Goal: Find contact information: Find contact information

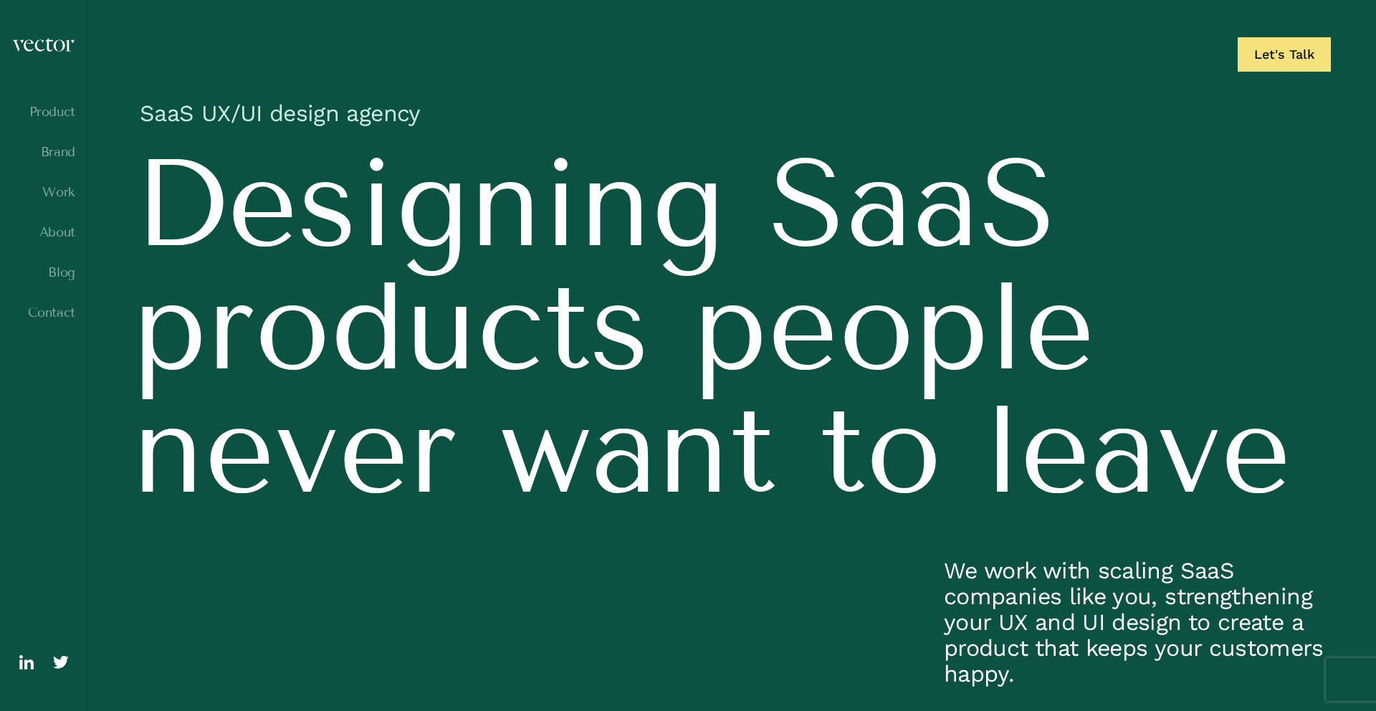
click at [317, 113] on h1 "SaaS UX/UI design agency" at bounding box center [732, 117] width 1198 height 50
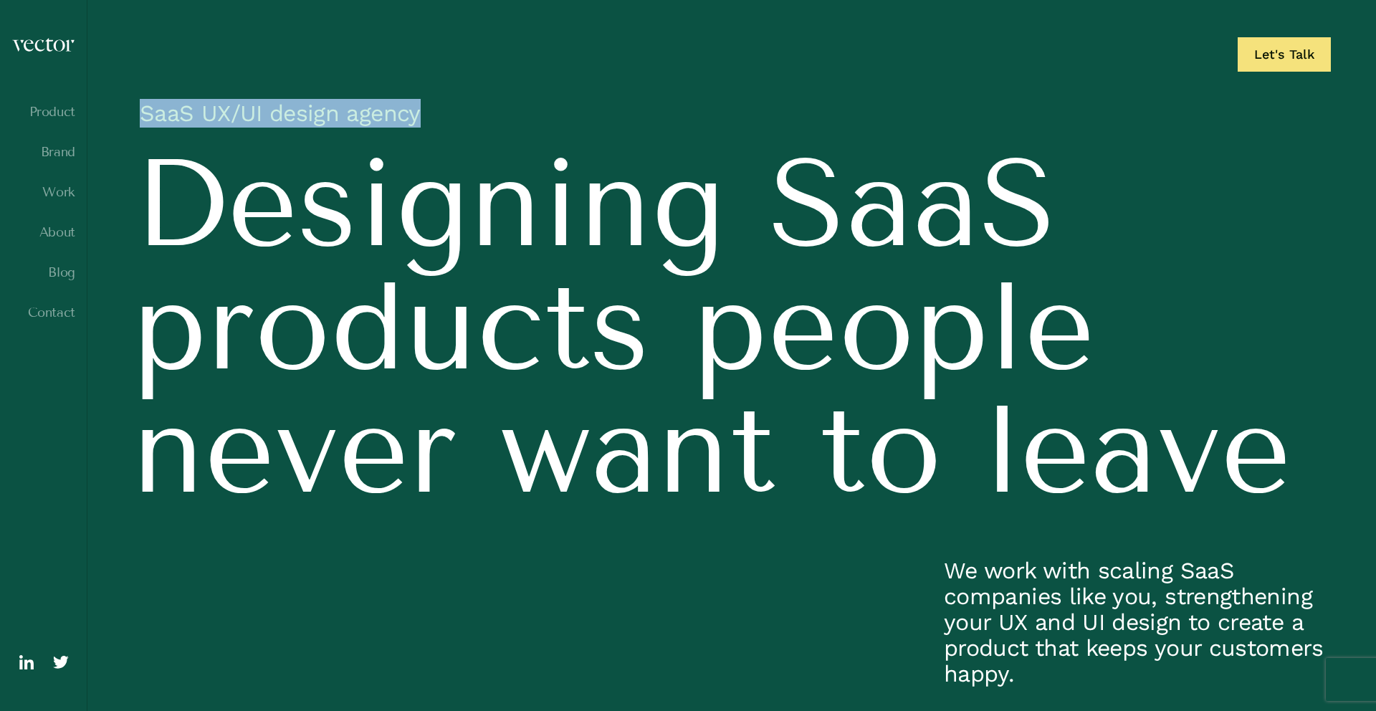
click at [317, 113] on h1 "SaaS UX/UI design agency" at bounding box center [732, 117] width 1198 height 50
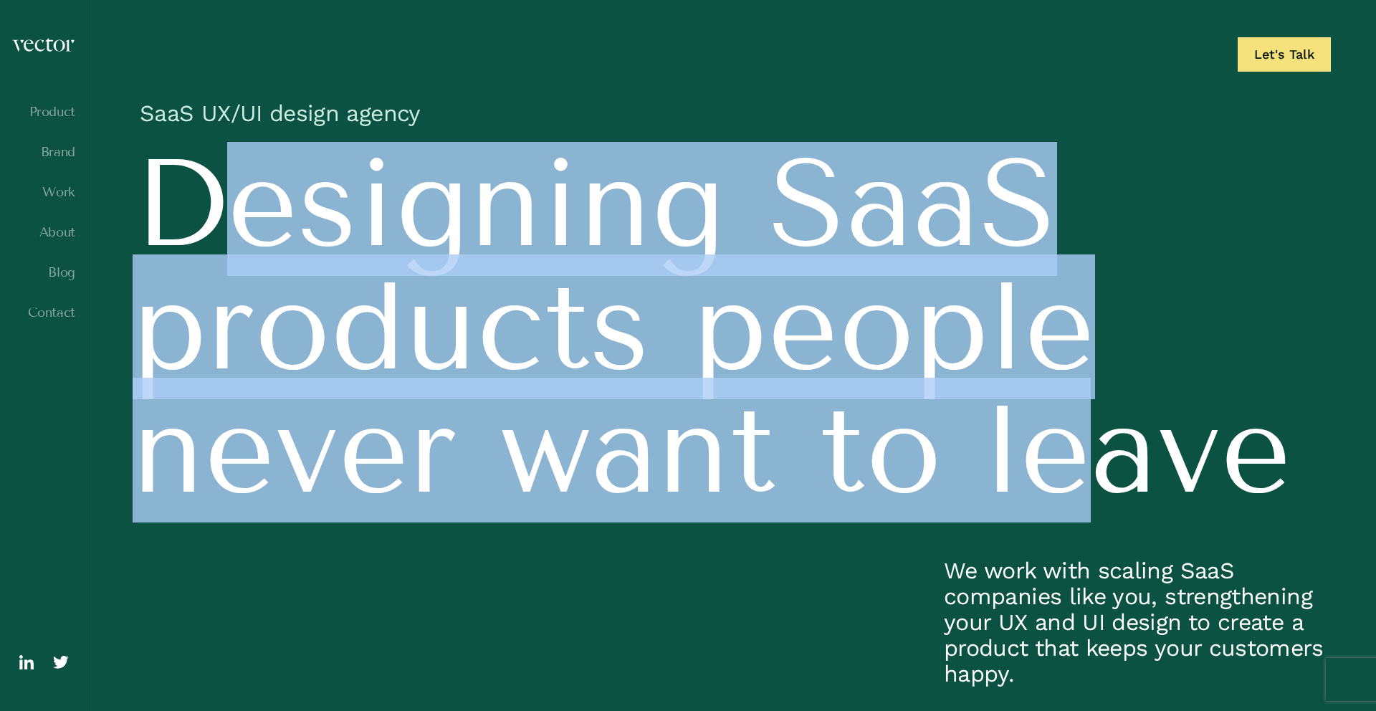
drag, startPoint x: 221, startPoint y: 193, endPoint x: 1129, endPoint y: 494, distance: 957.4
click at [1129, 494] on h2 "Designing SaaS products people never want to leave" at bounding box center [732, 334] width 1198 height 384
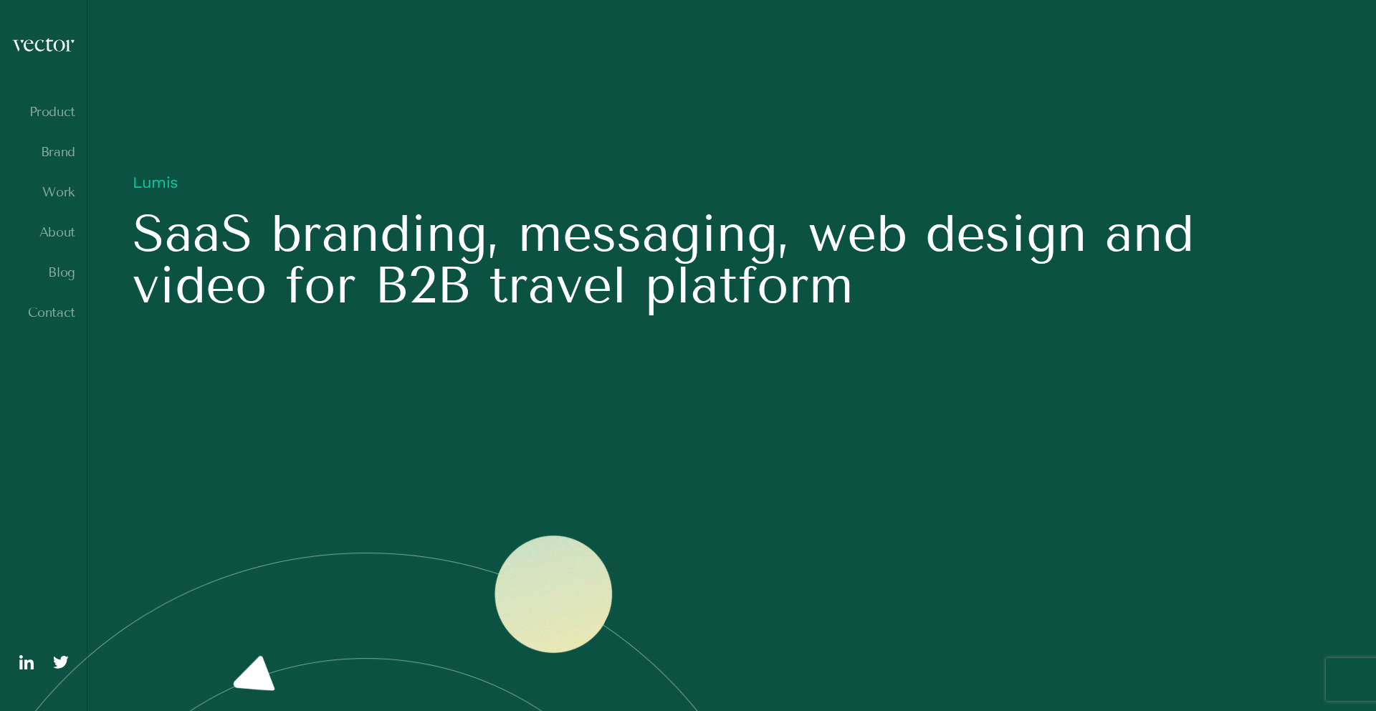
scroll to position [1312, 0]
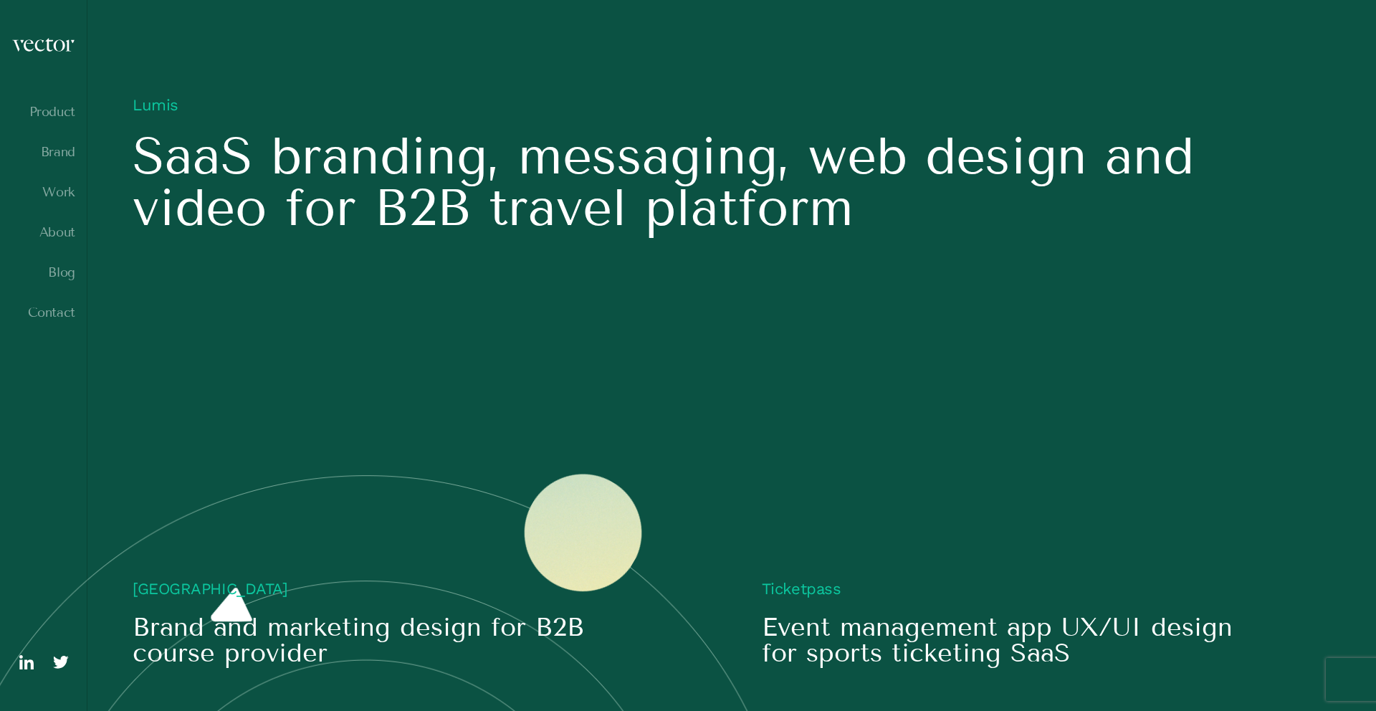
click at [714, 234] on h5 "SaaS branding, messaging, web design and video for B2B travel platform" at bounding box center [732, 181] width 1198 height 103
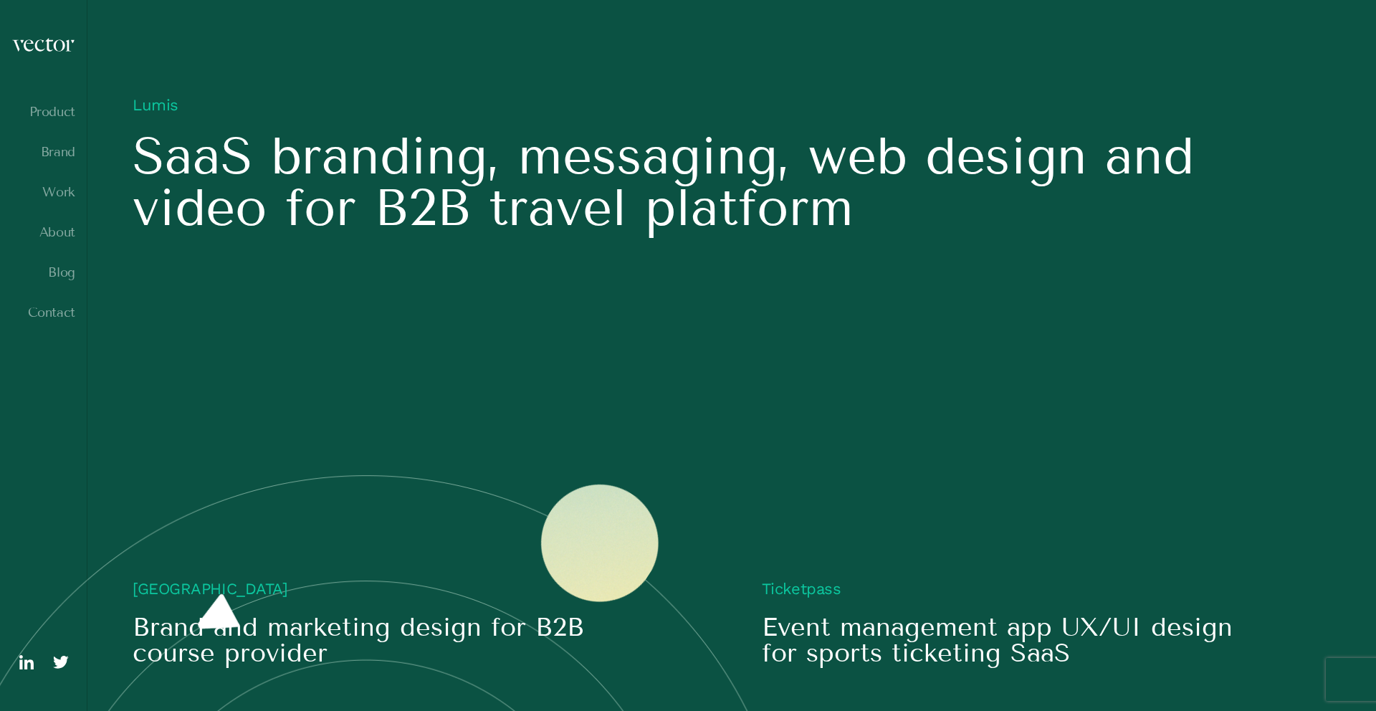
click at [714, 234] on h5 "SaaS branding, messaging, web design and video for B2B travel platform" at bounding box center [732, 181] width 1198 height 103
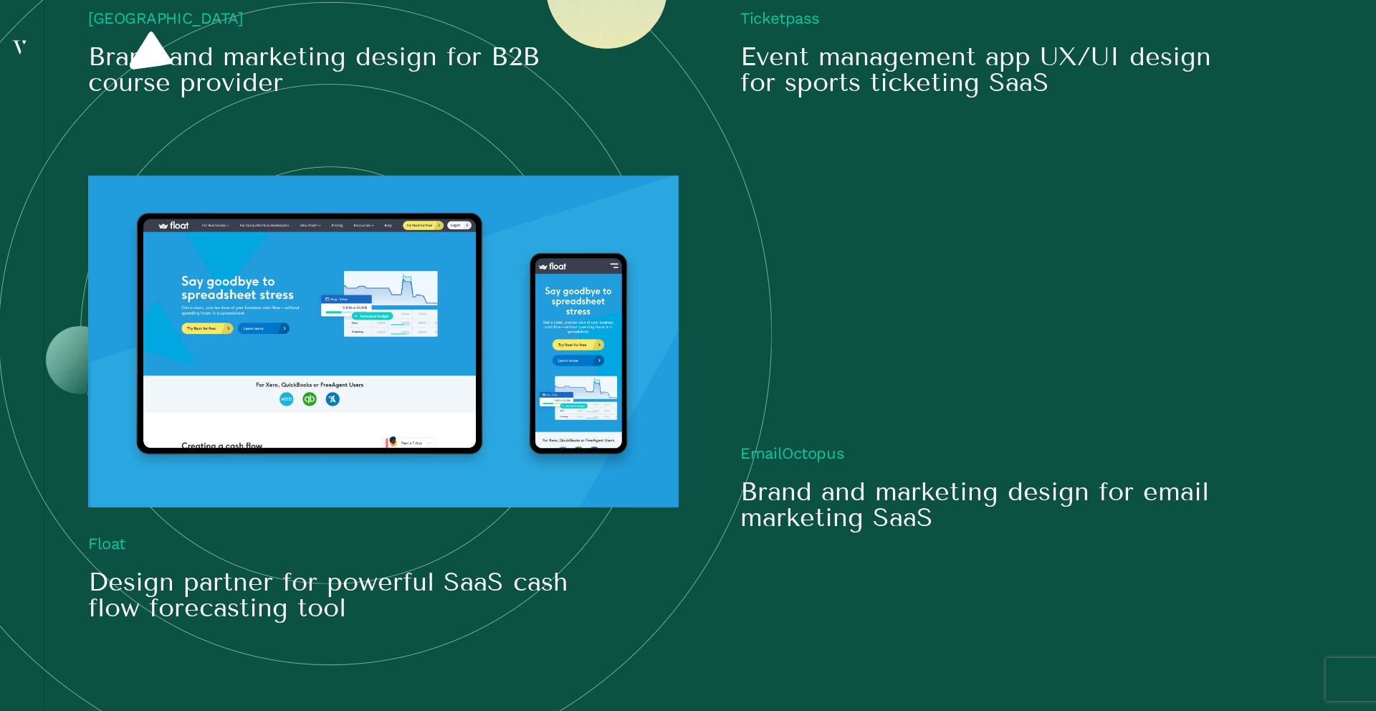
scroll to position [1881, 0]
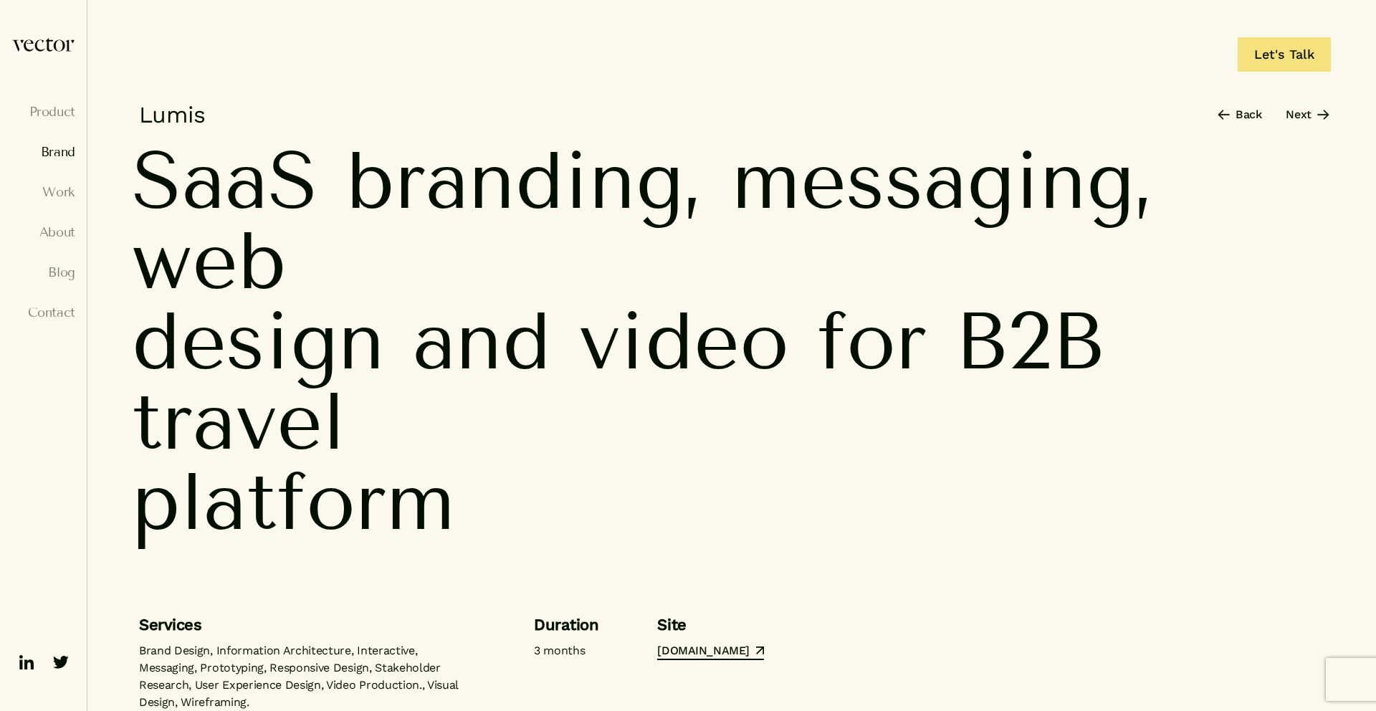
click at [59, 150] on link "Brand" at bounding box center [43, 152] width 64 height 14
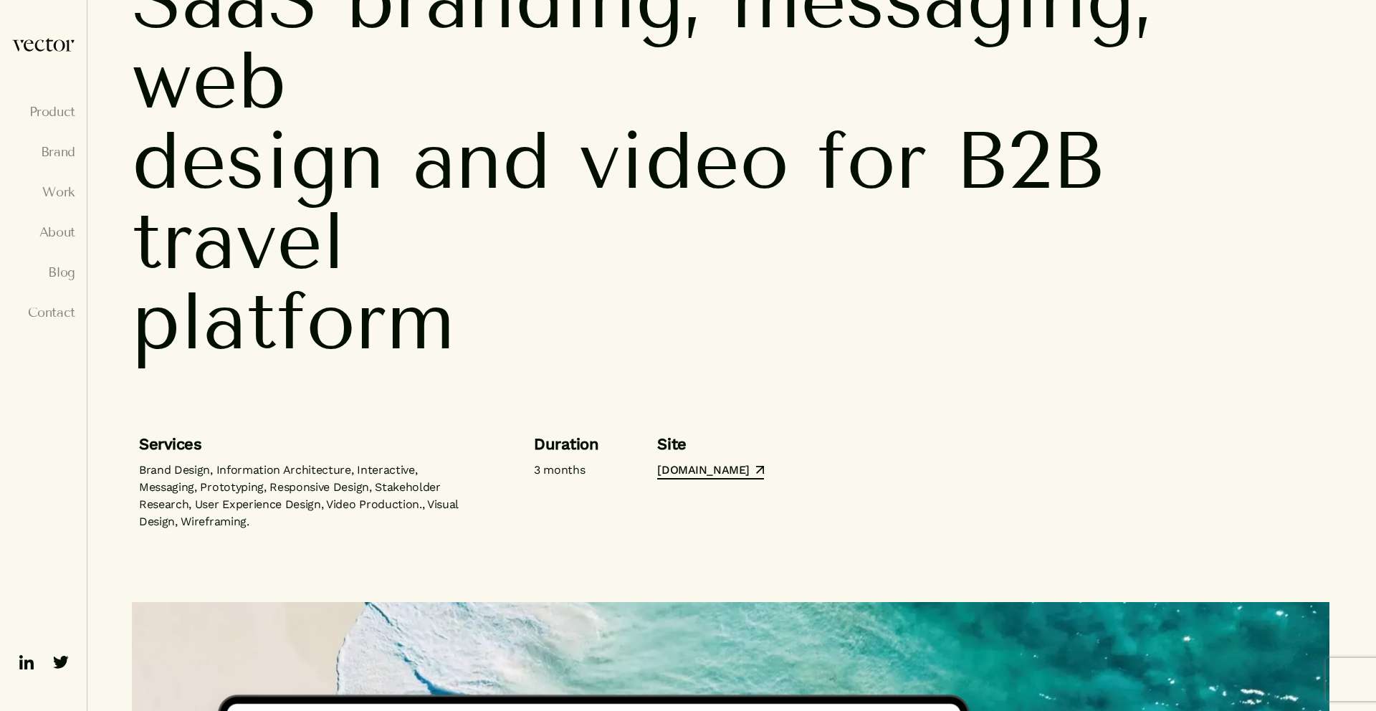
click at [354, 525] on p "Brand Design, Information Architecture, Interactive, Messaging, Prototyping, Re…" at bounding box center [307, 495] width 336 height 69
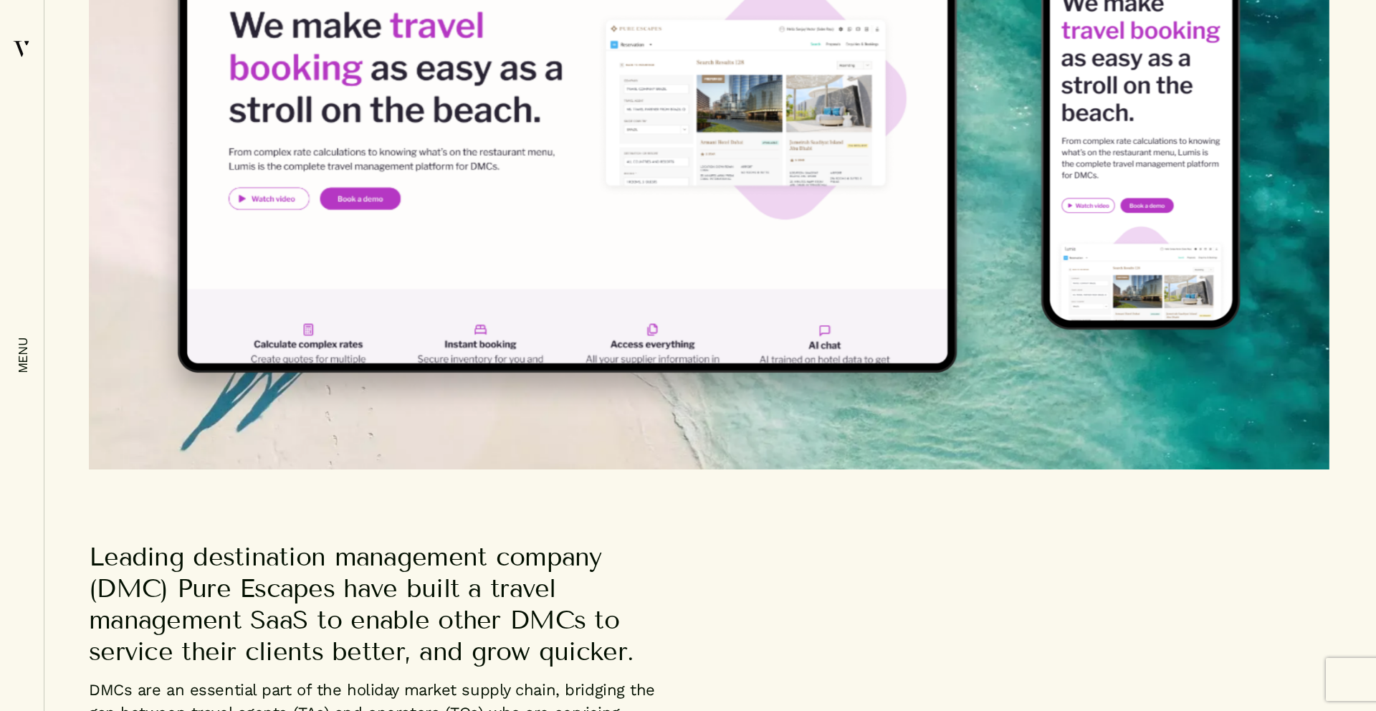
scroll to position [1097, 0]
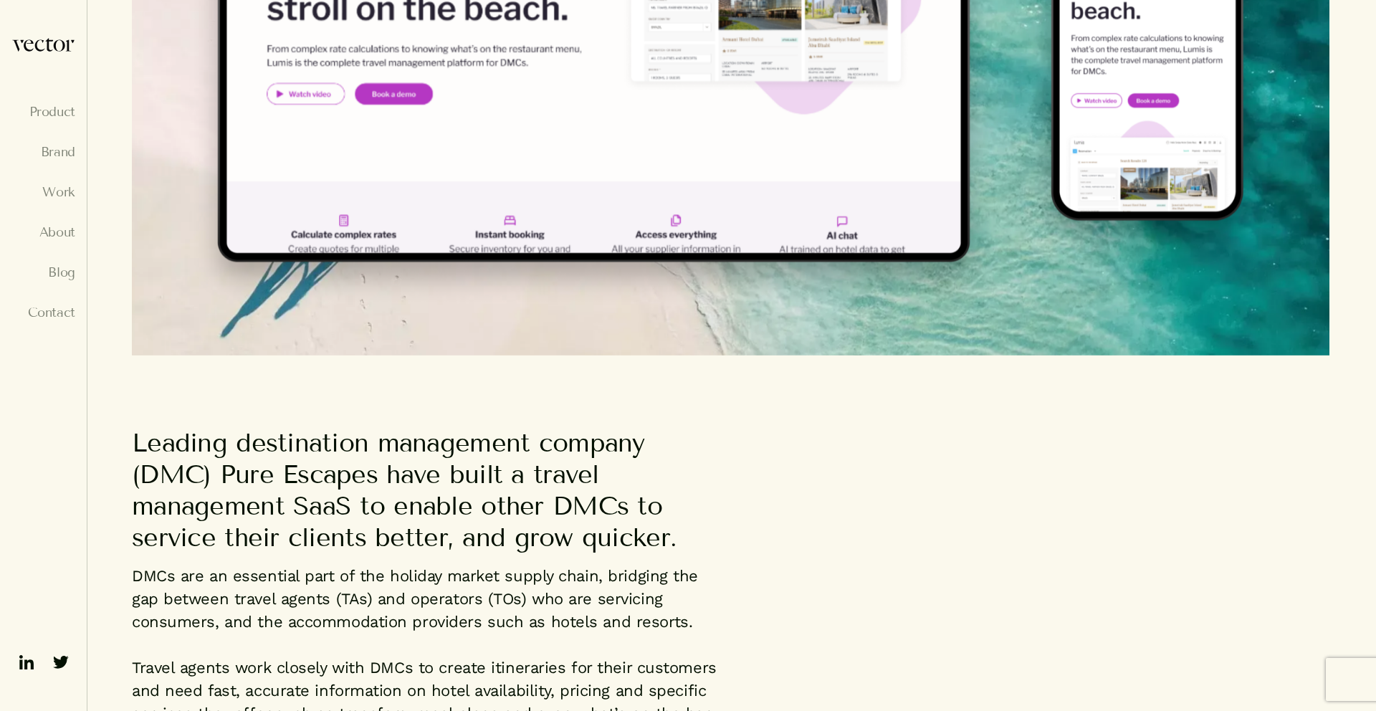
click at [51, 240] on ul "Product Brand Work About Blog Contact" at bounding box center [43, 225] width 64 height 241
click at [55, 235] on link "About" at bounding box center [43, 232] width 64 height 14
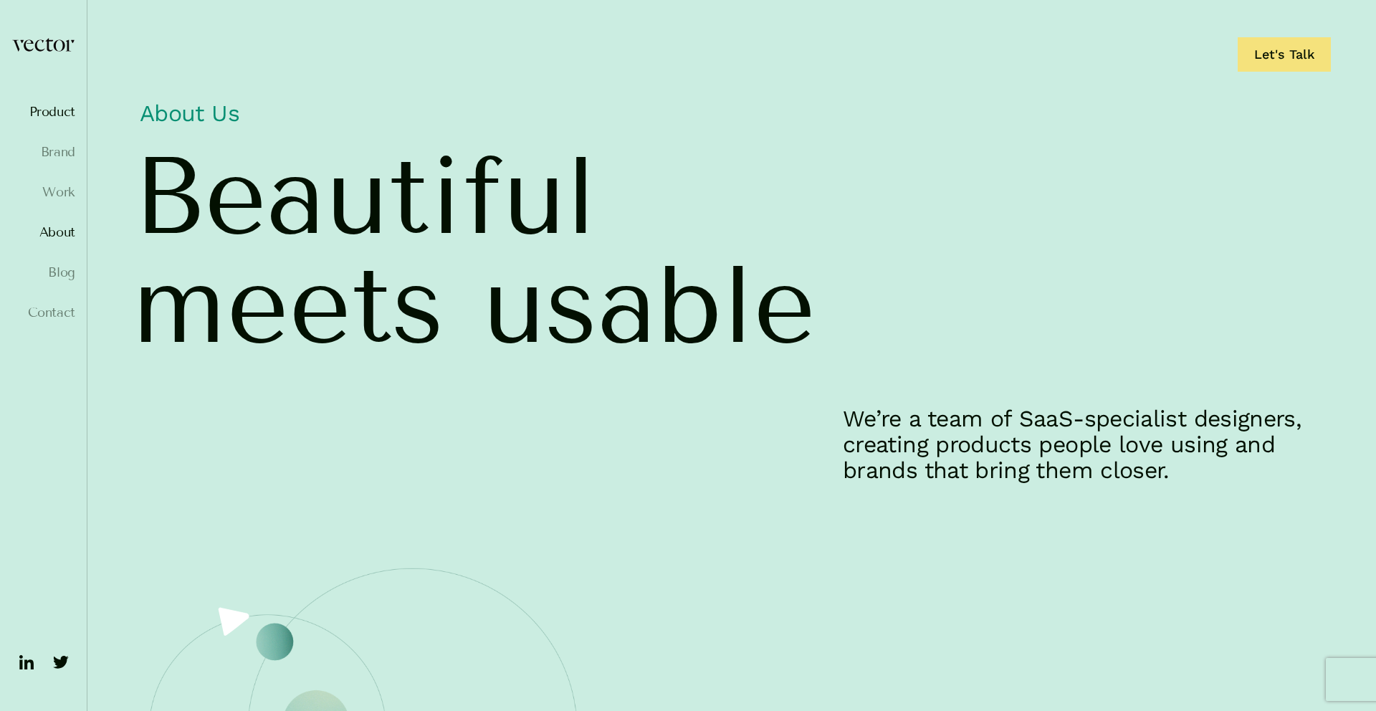
click at [59, 112] on link "Product" at bounding box center [43, 112] width 64 height 14
click at [65, 110] on link "Product" at bounding box center [43, 112] width 64 height 14
click at [64, 159] on ul "Product Brand Work About Blog Contact" at bounding box center [43, 225] width 64 height 241
click at [63, 153] on link "Brand" at bounding box center [43, 152] width 64 height 14
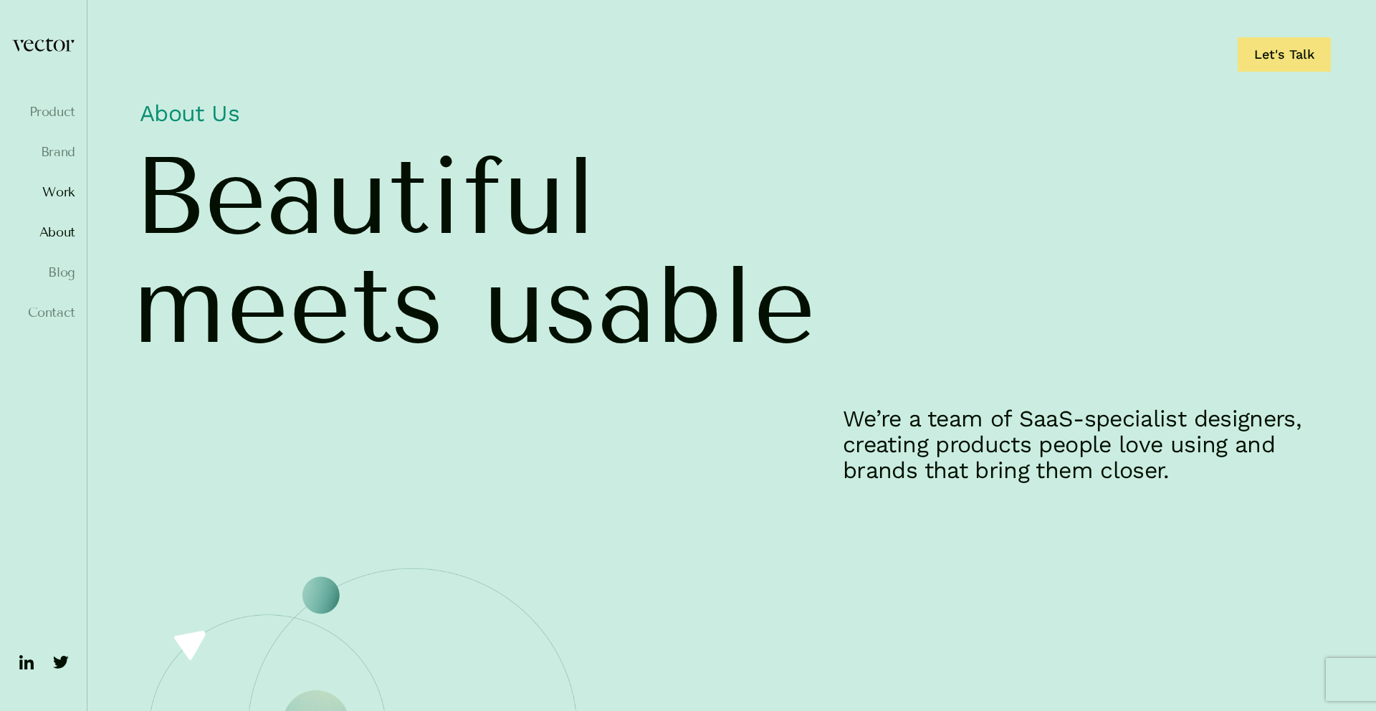
click at [62, 193] on link "Work" at bounding box center [43, 192] width 64 height 14
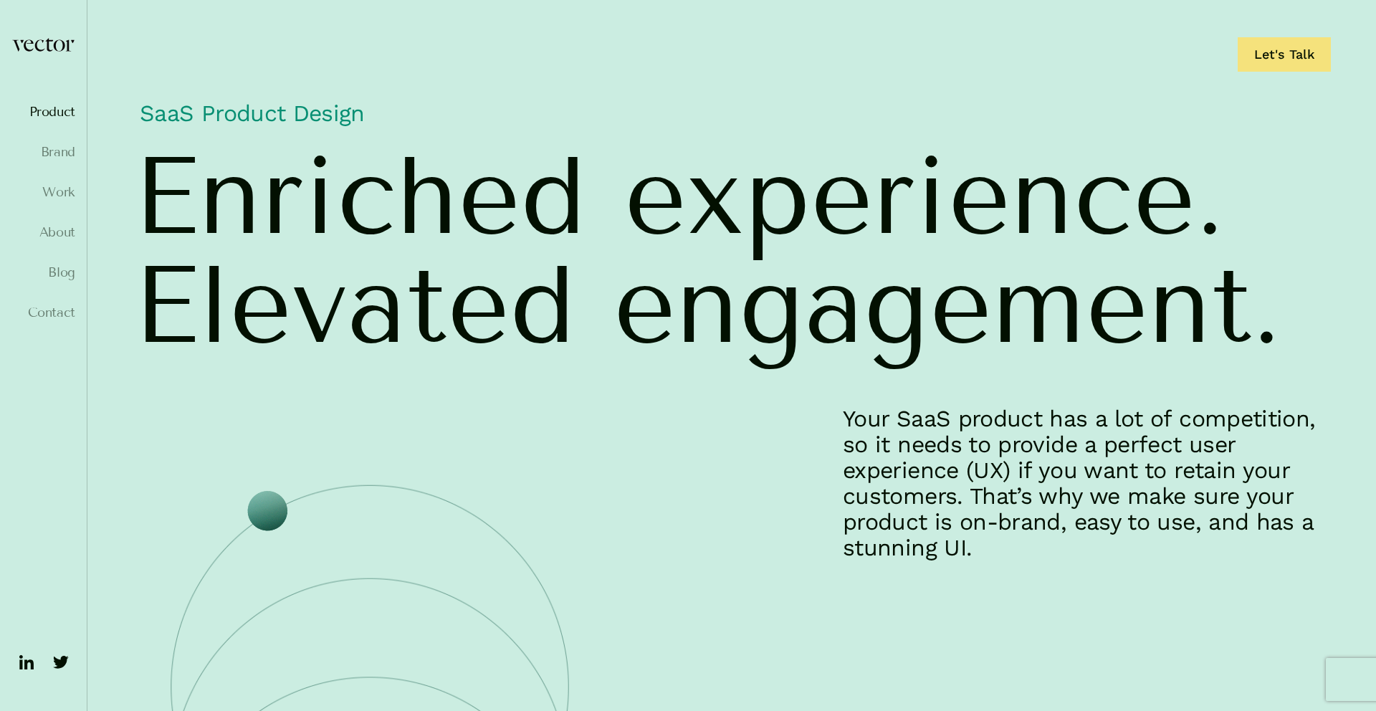
scroll to position [24, 0]
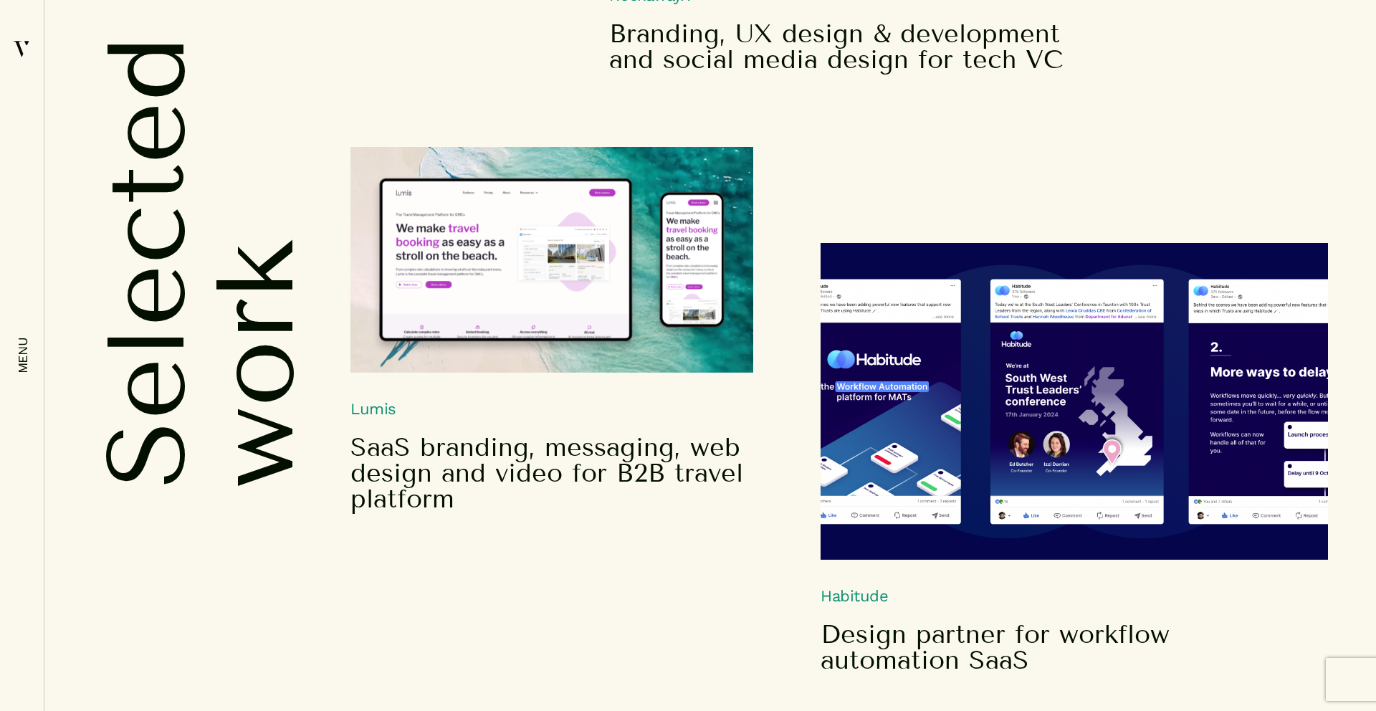
scroll to position [755, 0]
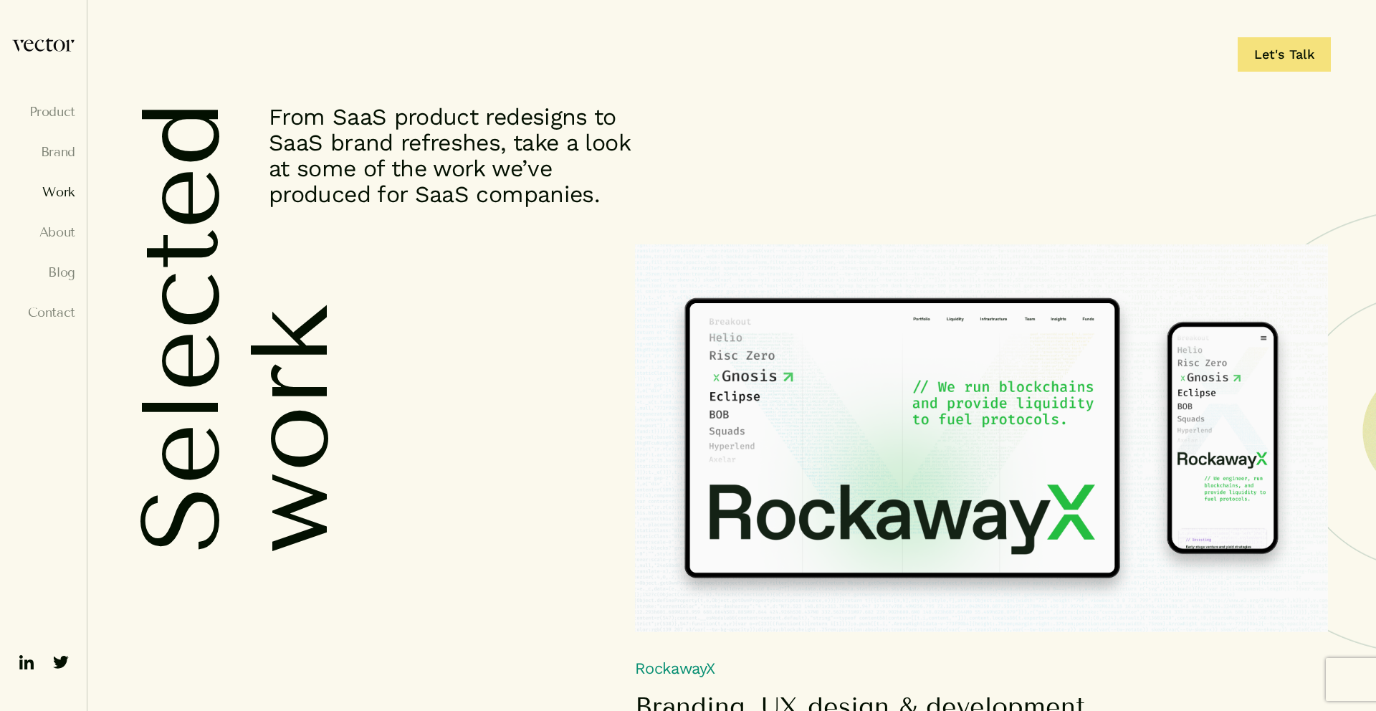
click at [340, 128] on p "From SaaS product redesigns to SaaS brand refreshes, take a look at some of the…" at bounding box center [462, 155] width 387 height 103
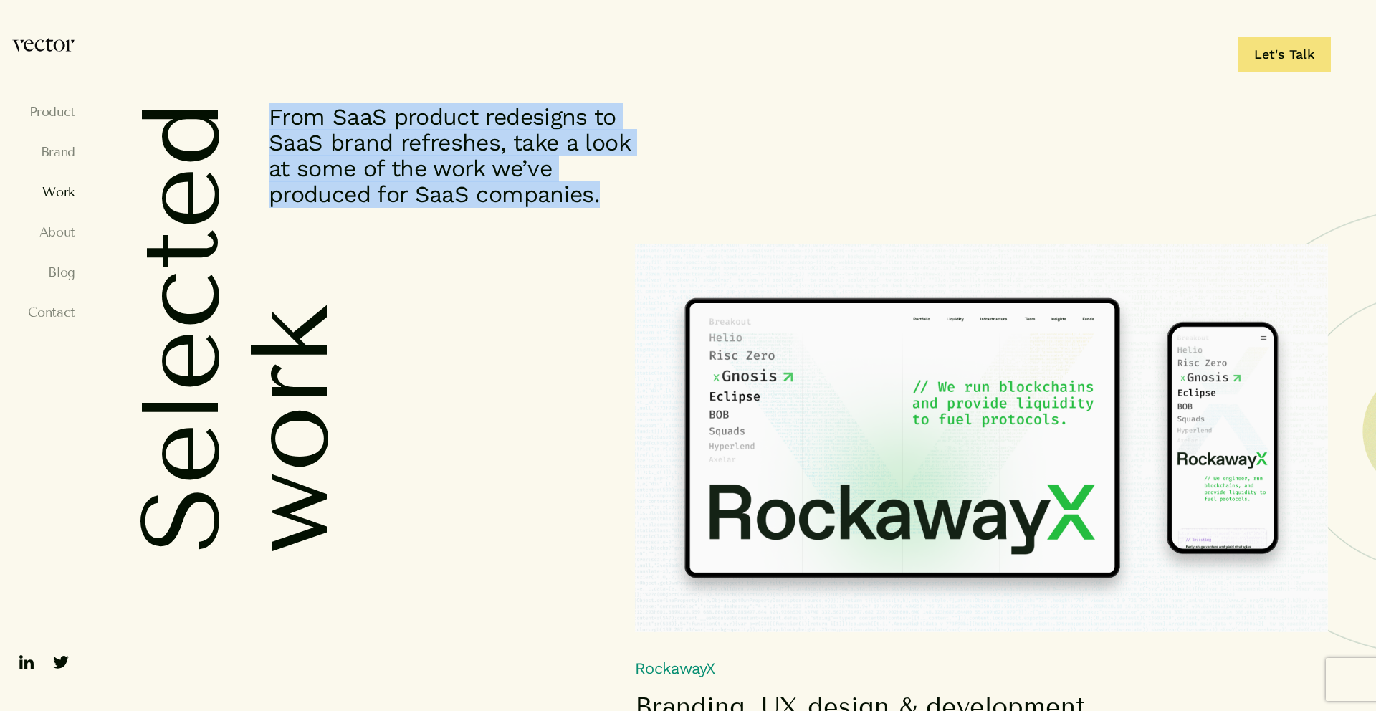
click at [340, 128] on p "From SaaS product redesigns to SaaS brand refreshes, take a look at some of the…" at bounding box center [462, 155] width 387 height 103
click at [37, 318] on link "Contact" at bounding box center [43, 312] width 64 height 14
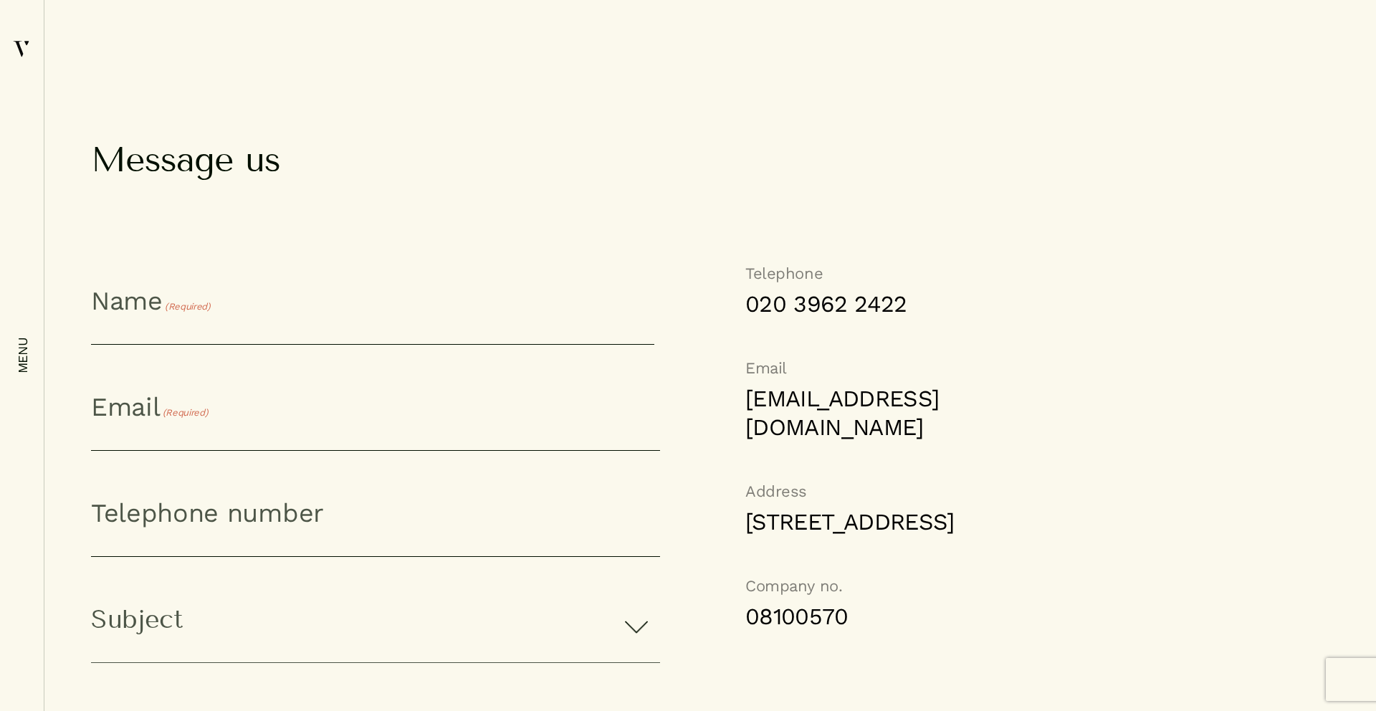
scroll to position [997, 0]
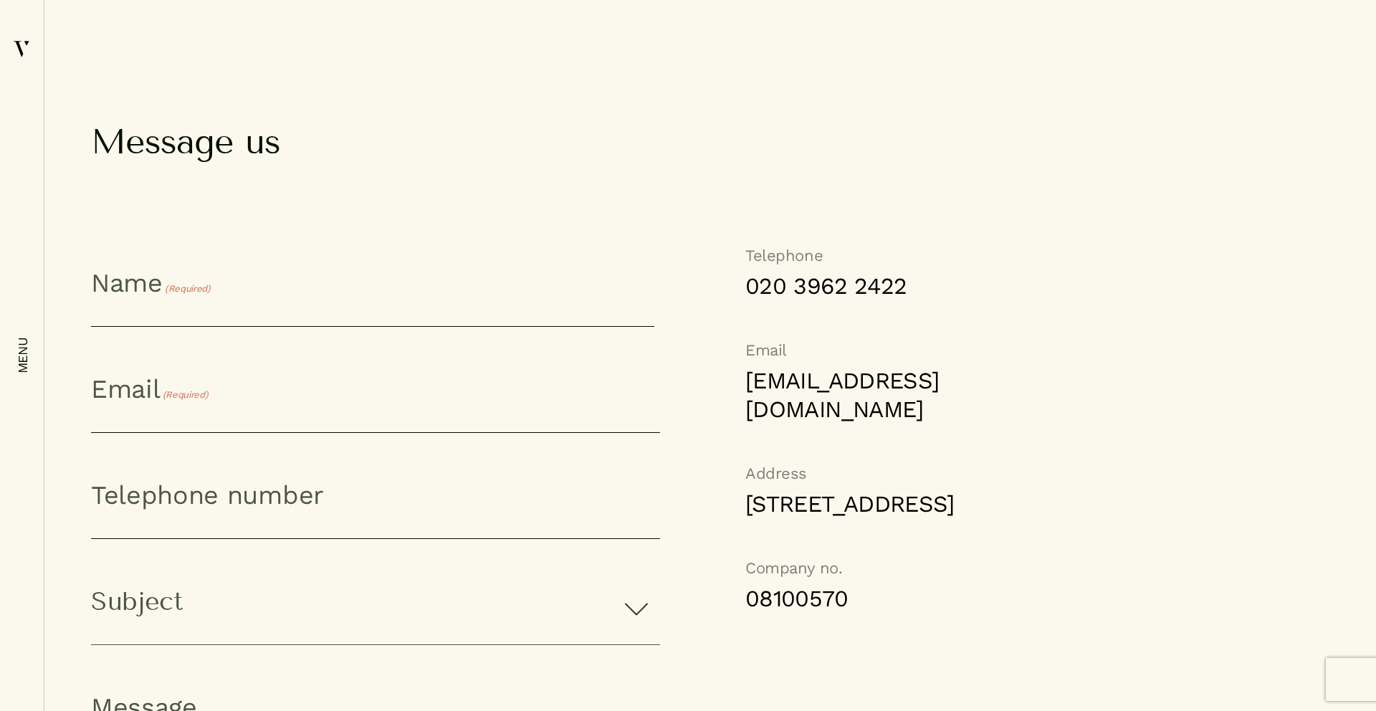
click at [816, 518] on address "[STREET_ADDRESS]" at bounding box center [848, 503] width 206 height 29
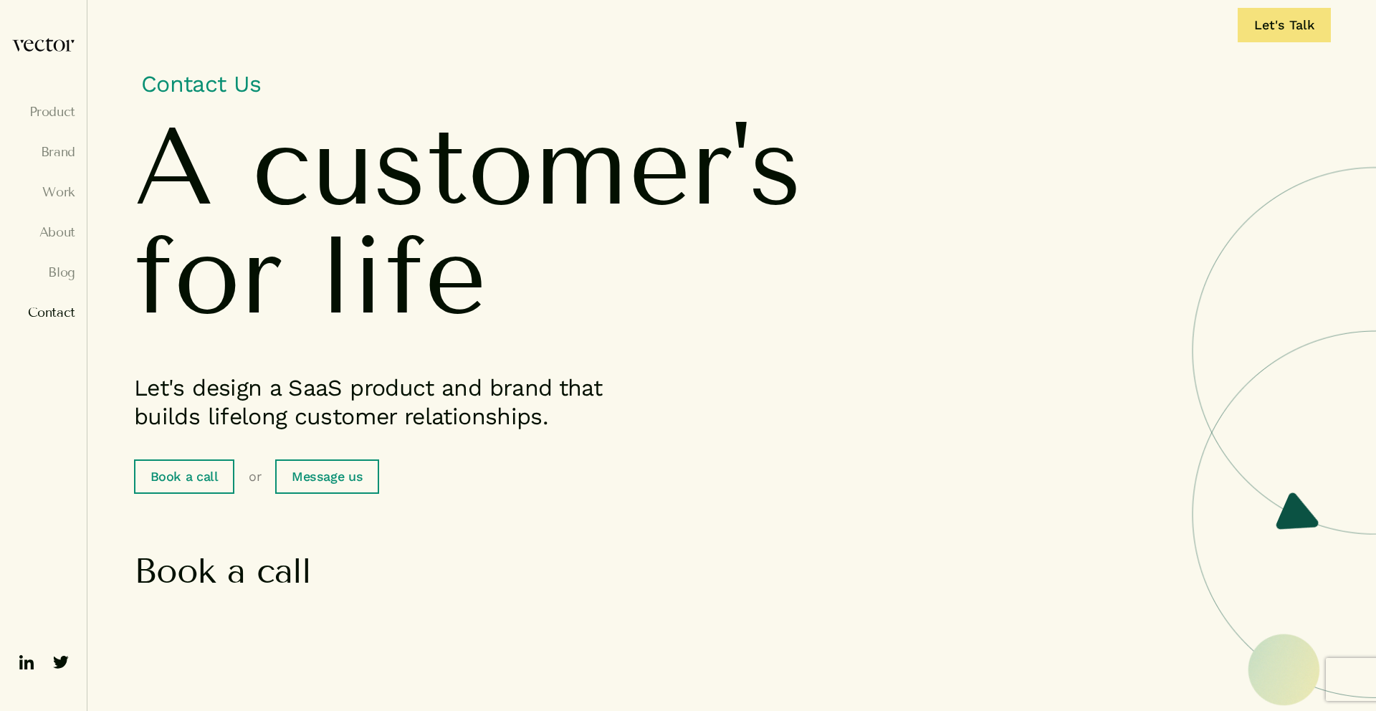
scroll to position [0, 0]
